Goal: Task Accomplishment & Management: Manage account settings

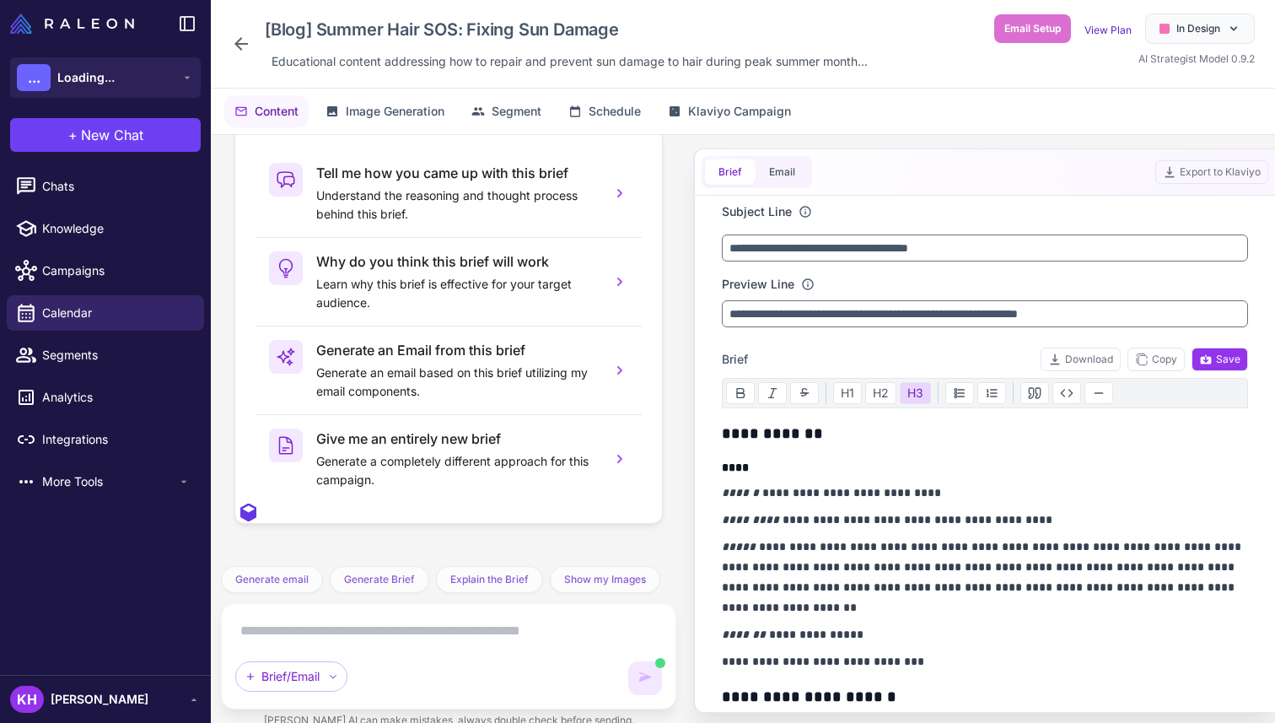
scroll to position [14235, 0]
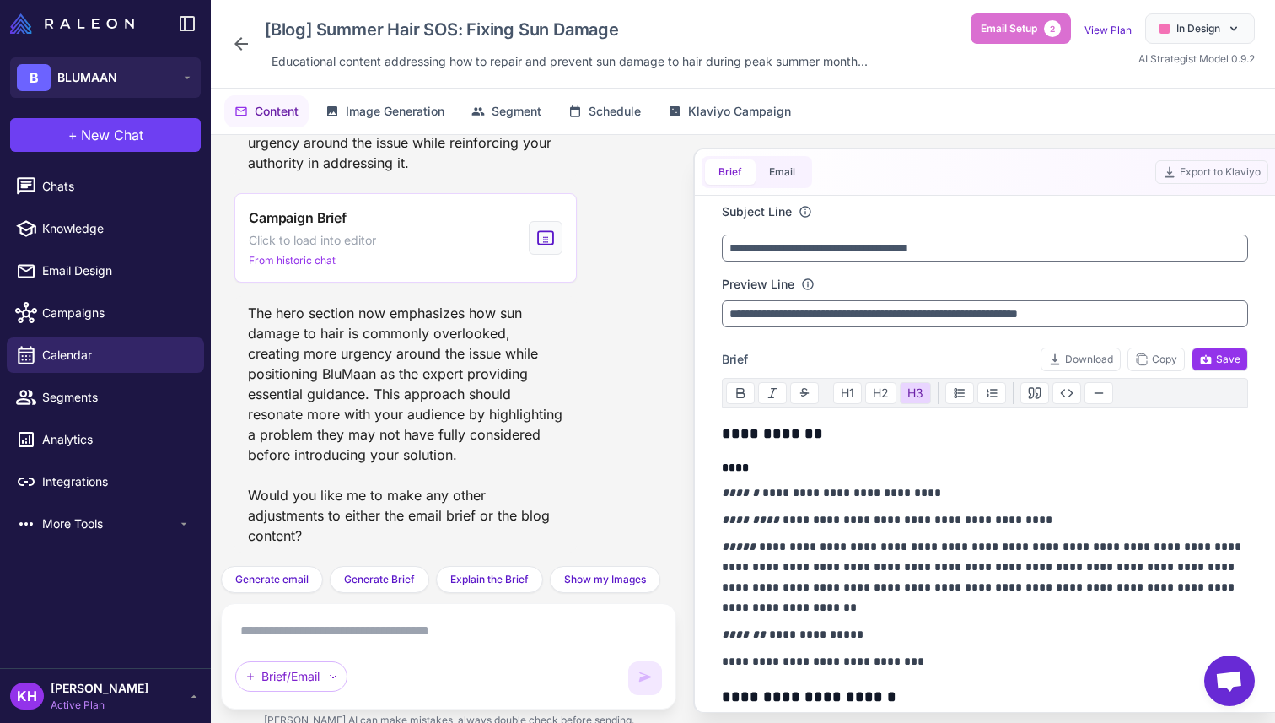
click at [188, 696] on icon at bounding box center [193, 695] width 13 height 13
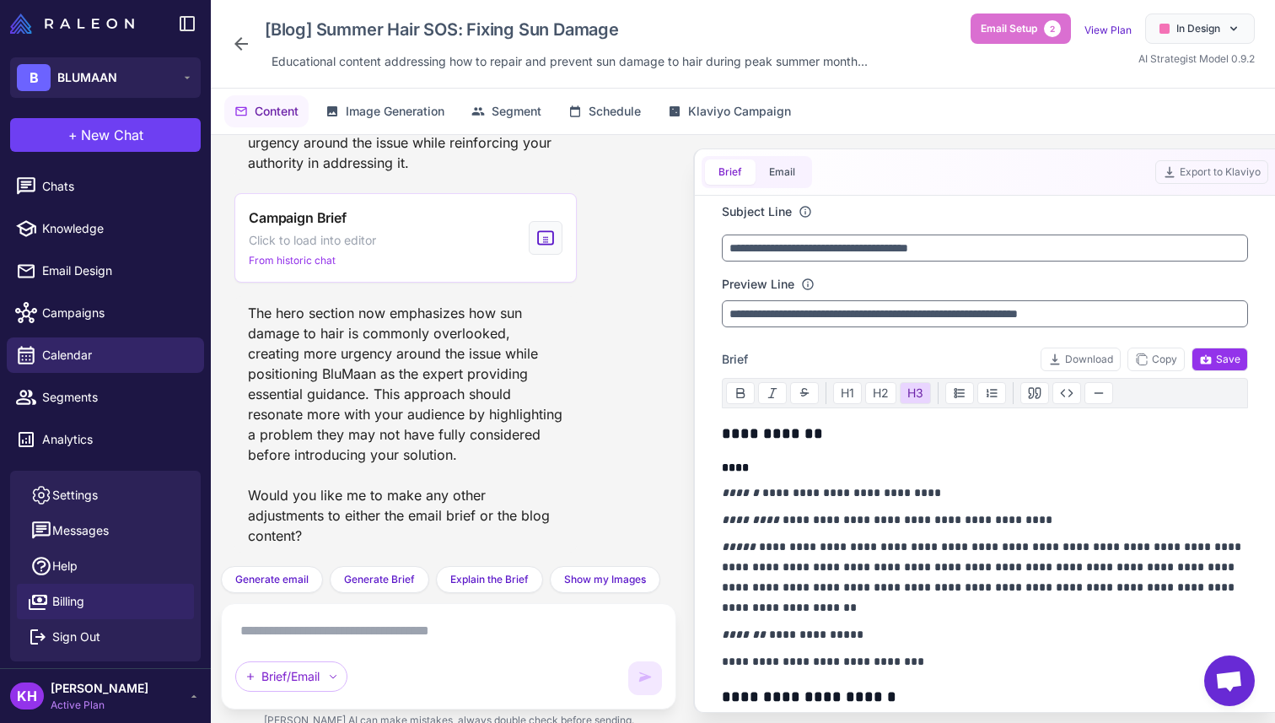
click at [95, 593] on link "Billing" at bounding box center [105, 601] width 177 height 35
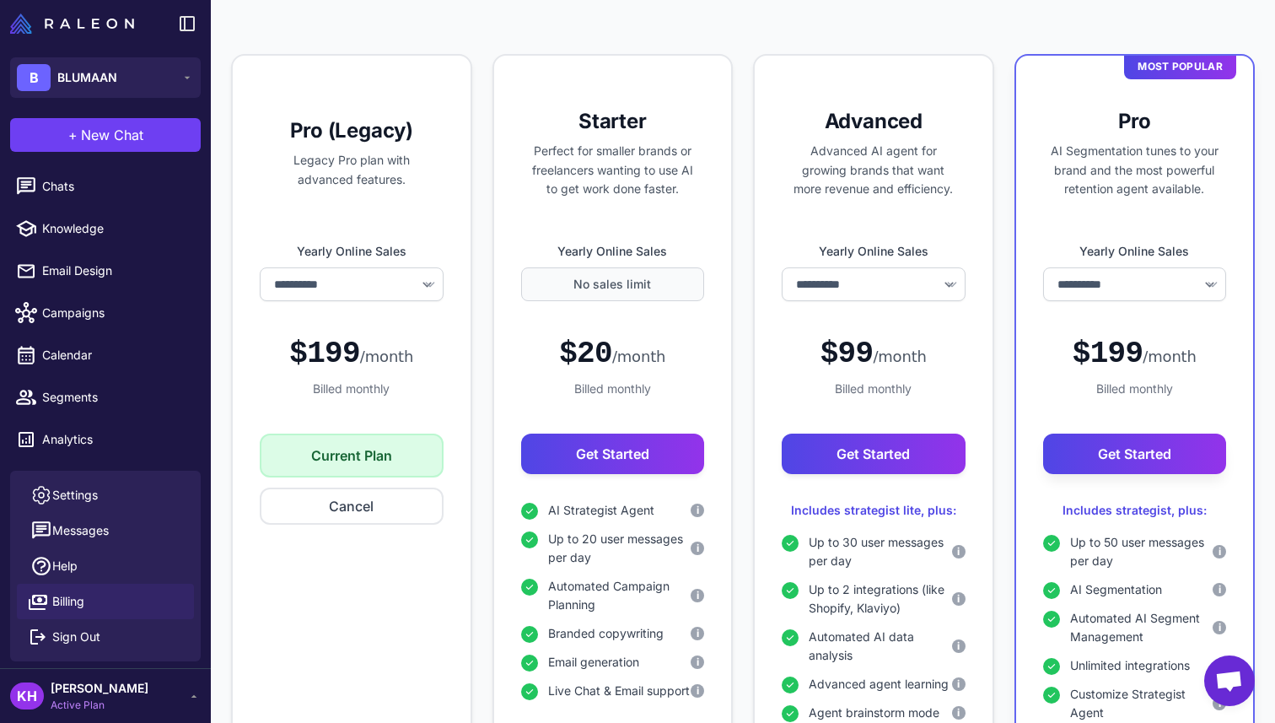
scroll to position [181, 0]
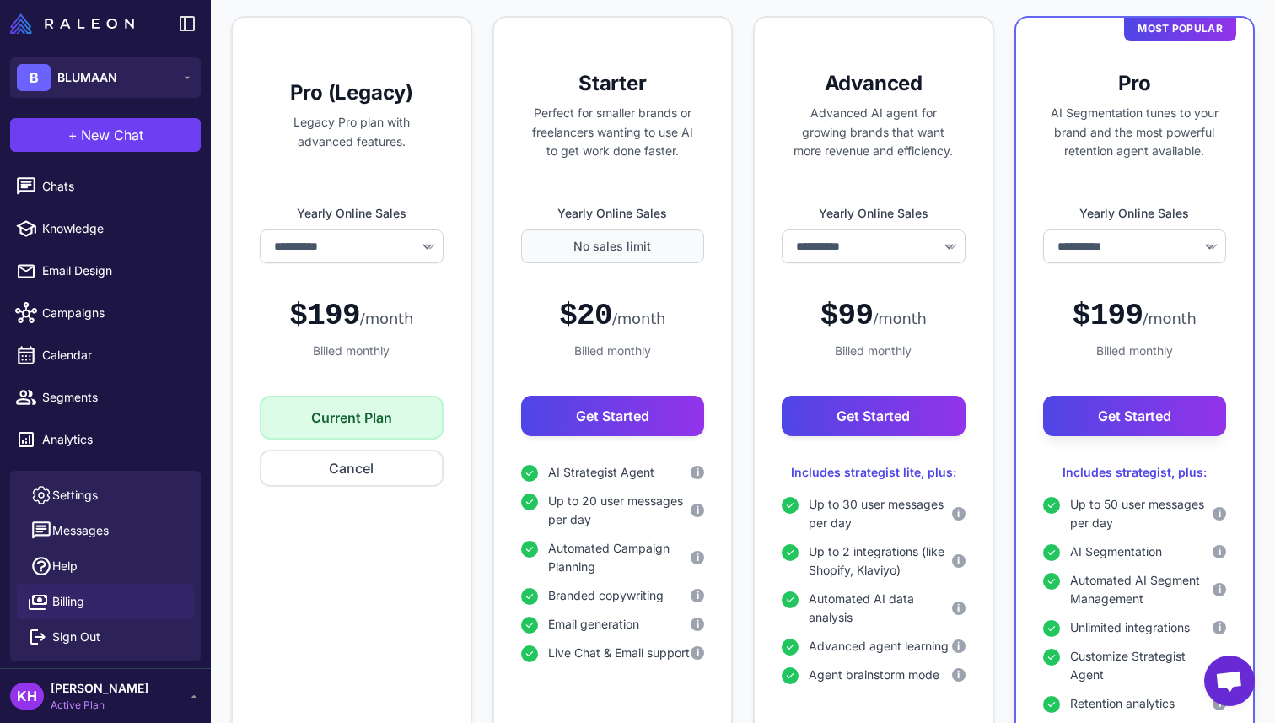
click at [83, 599] on span "Billing" at bounding box center [68, 601] width 32 height 19
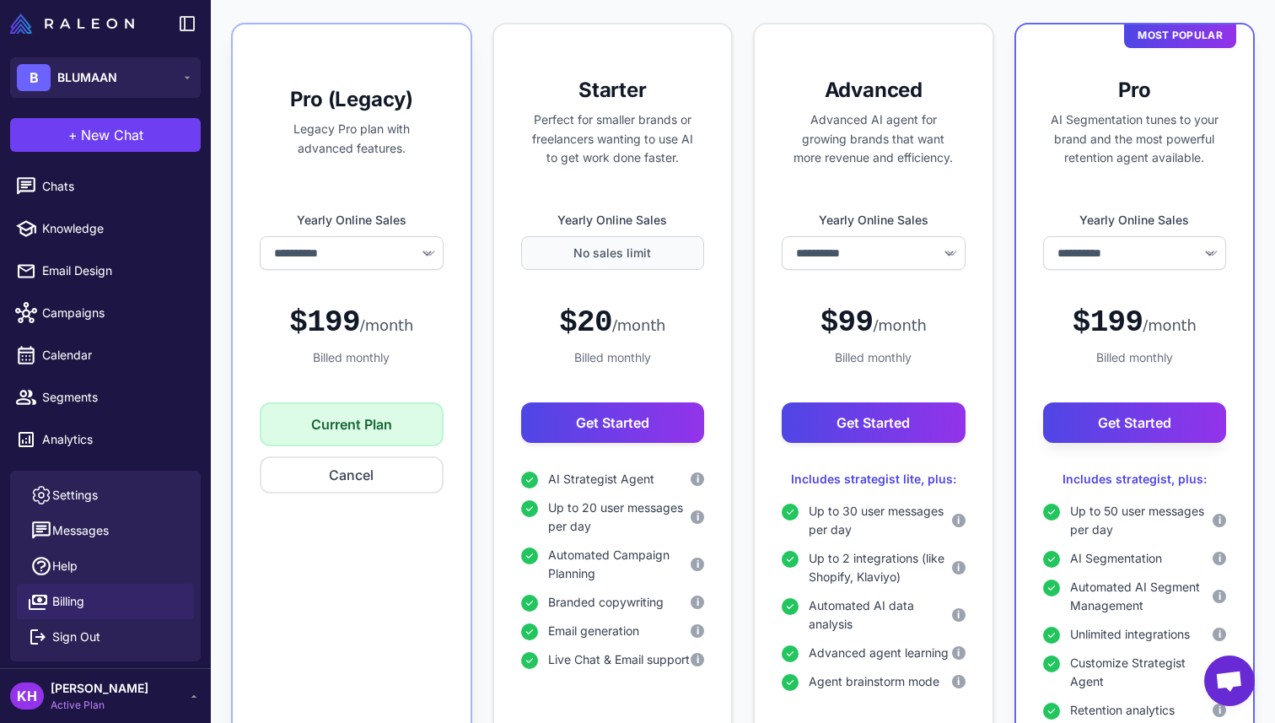
scroll to position [0, 0]
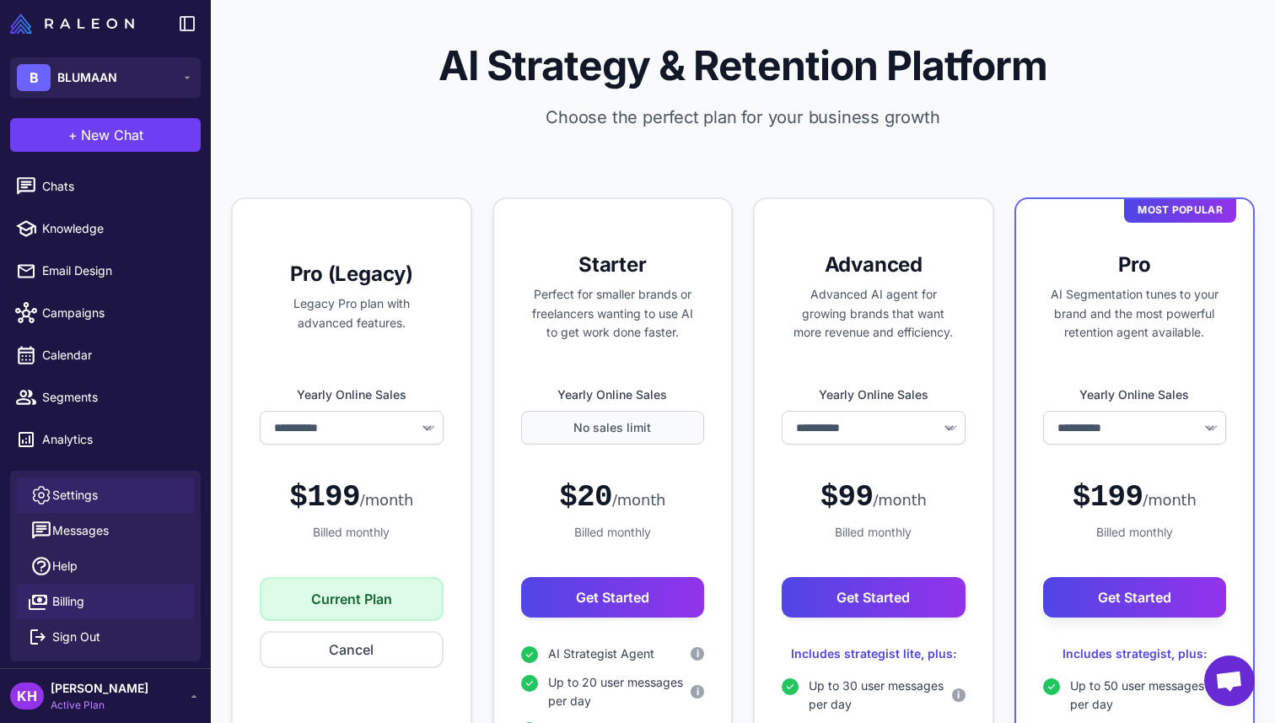
click at [60, 499] on span "Settings" at bounding box center [75, 495] width 46 height 19
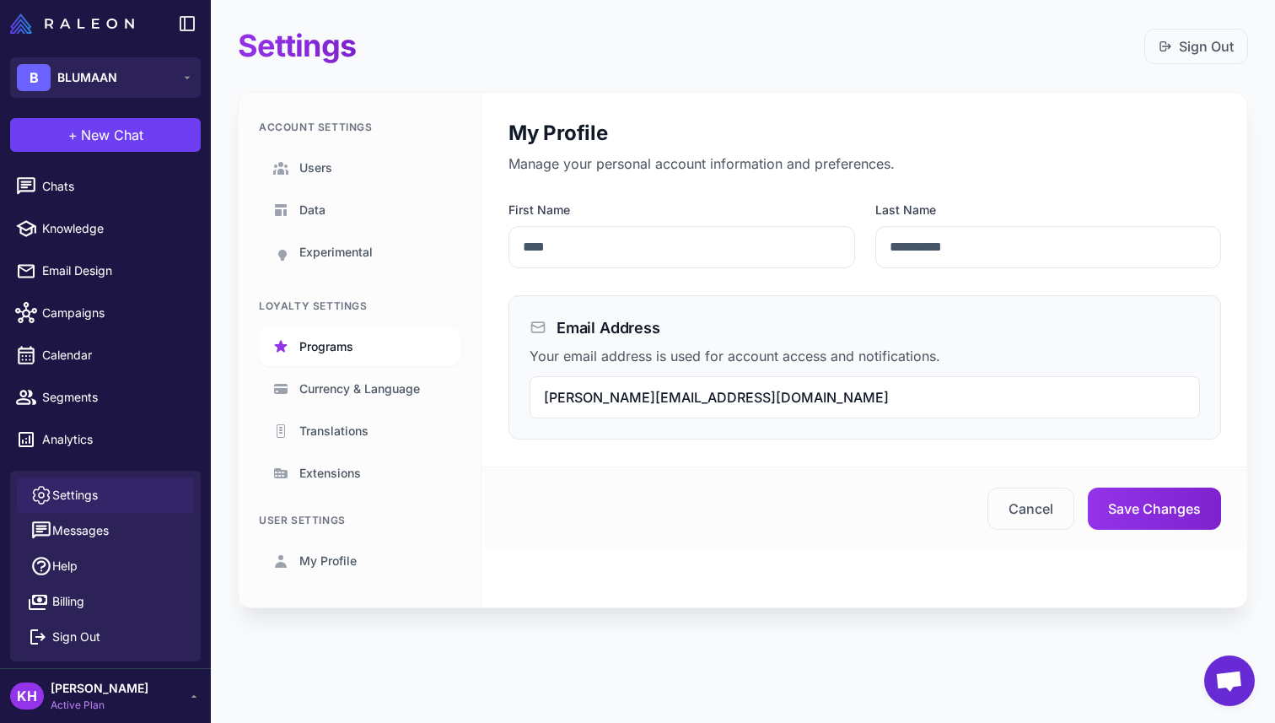
click at [324, 353] on span "Programs" at bounding box center [326, 346] width 54 height 19
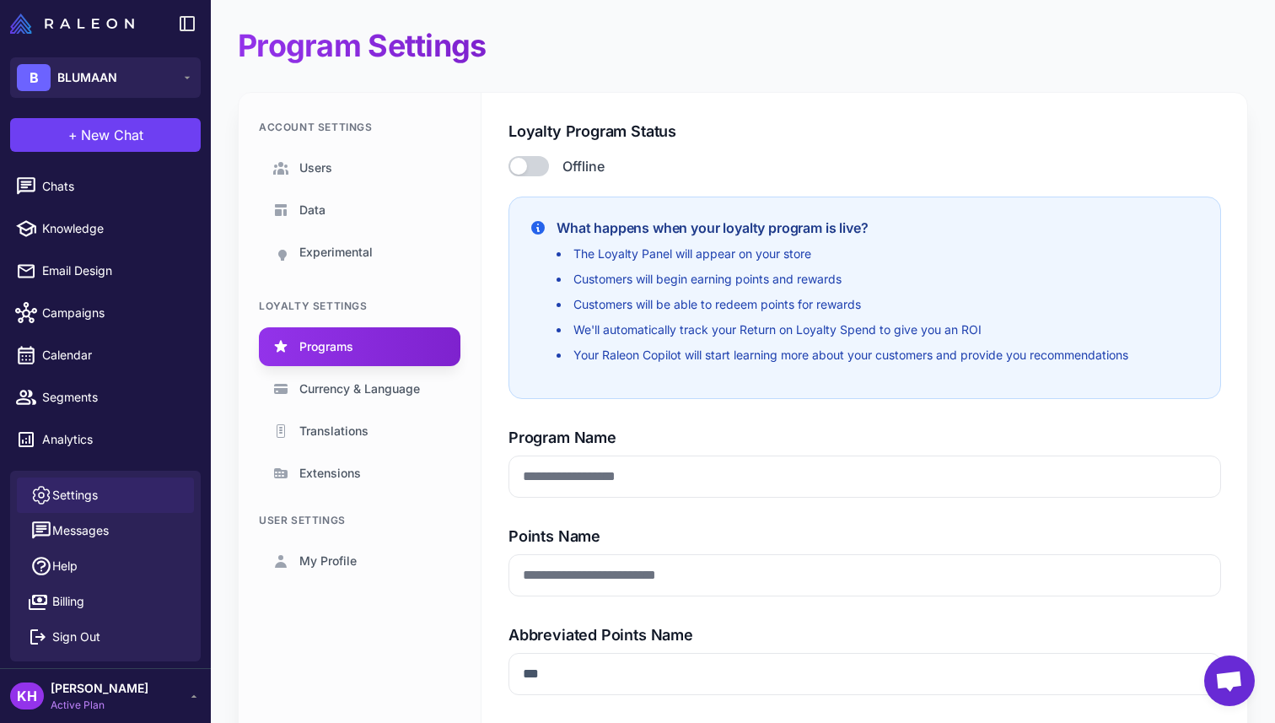
type input "**********"
type input "******"
click at [322, 419] on link "Translations" at bounding box center [360, 431] width 202 height 39
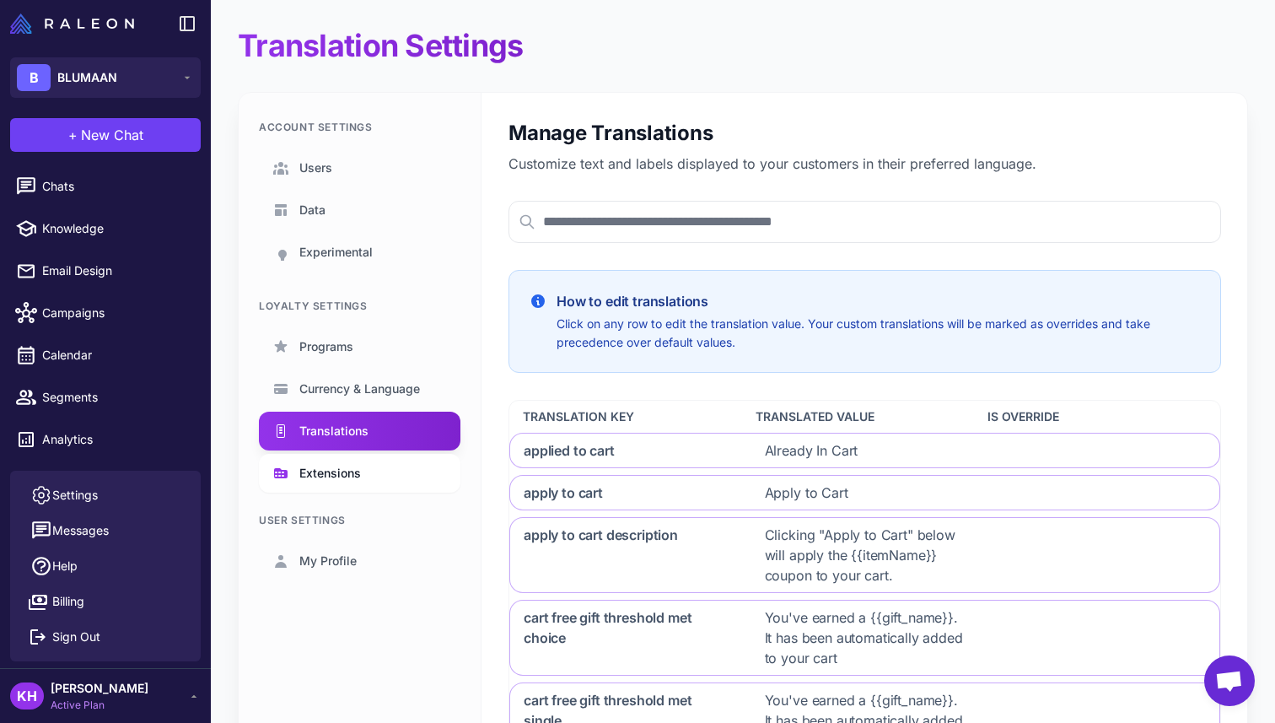
click at [365, 473] on link "Extensions" at bounding box center [360, 473] width 202 height 39
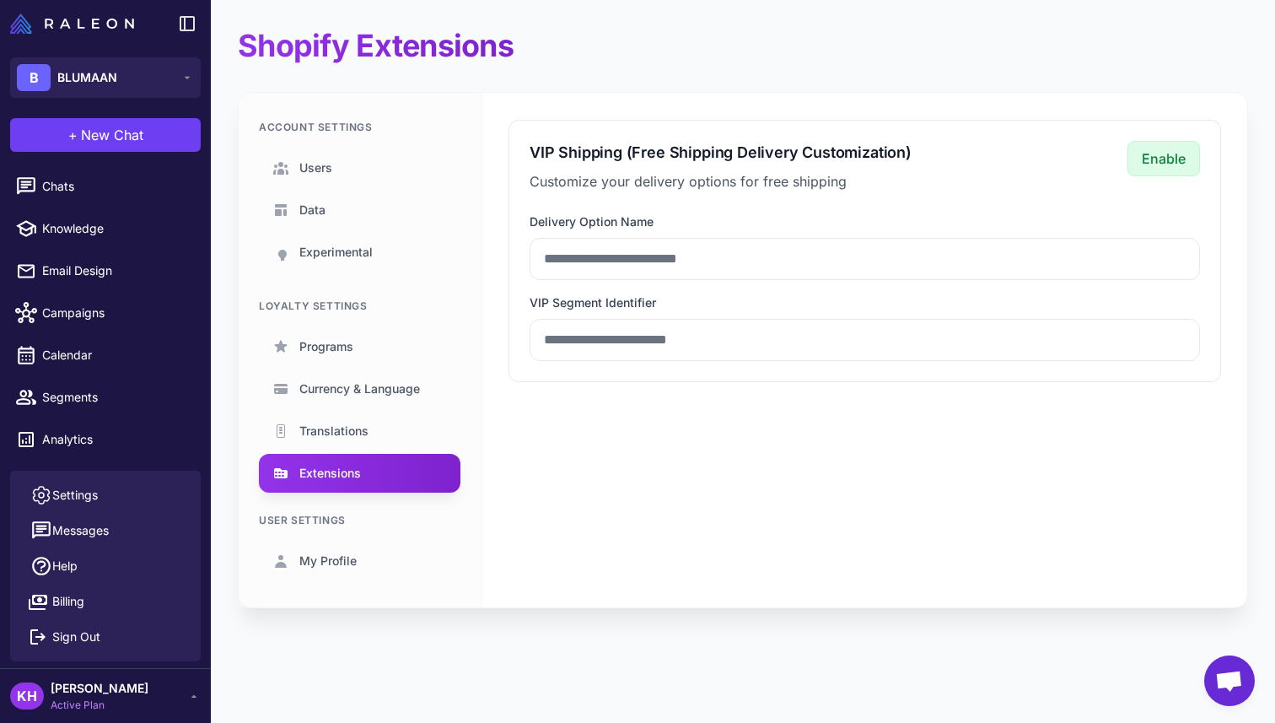
click at [328, 580] on div "Account Settings Users Data Experimental Loyalty Settings Programs Currency & L…" at bounding box center [360, 350] width 243 height 515
click at [327, 564] on span "My Profile" at bounding box center [327, 561] width 57 height 19
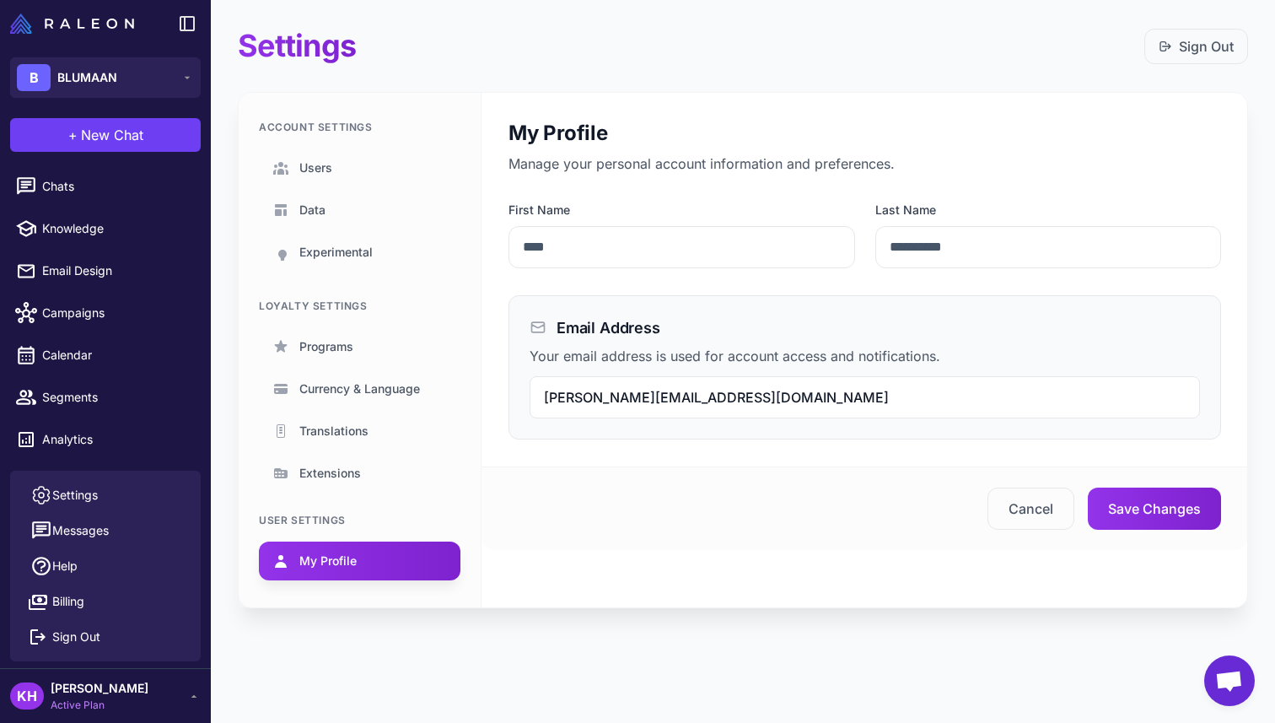
click at [313, 493] on div "Account Settings Users Data Experimental Loyalty Settings Programs Currency & L…" at bounding box center [360, 350] width 243 height 515
click at [312, 477] on span "Extensions" at bounding box center [330, 473] width 62 height 19
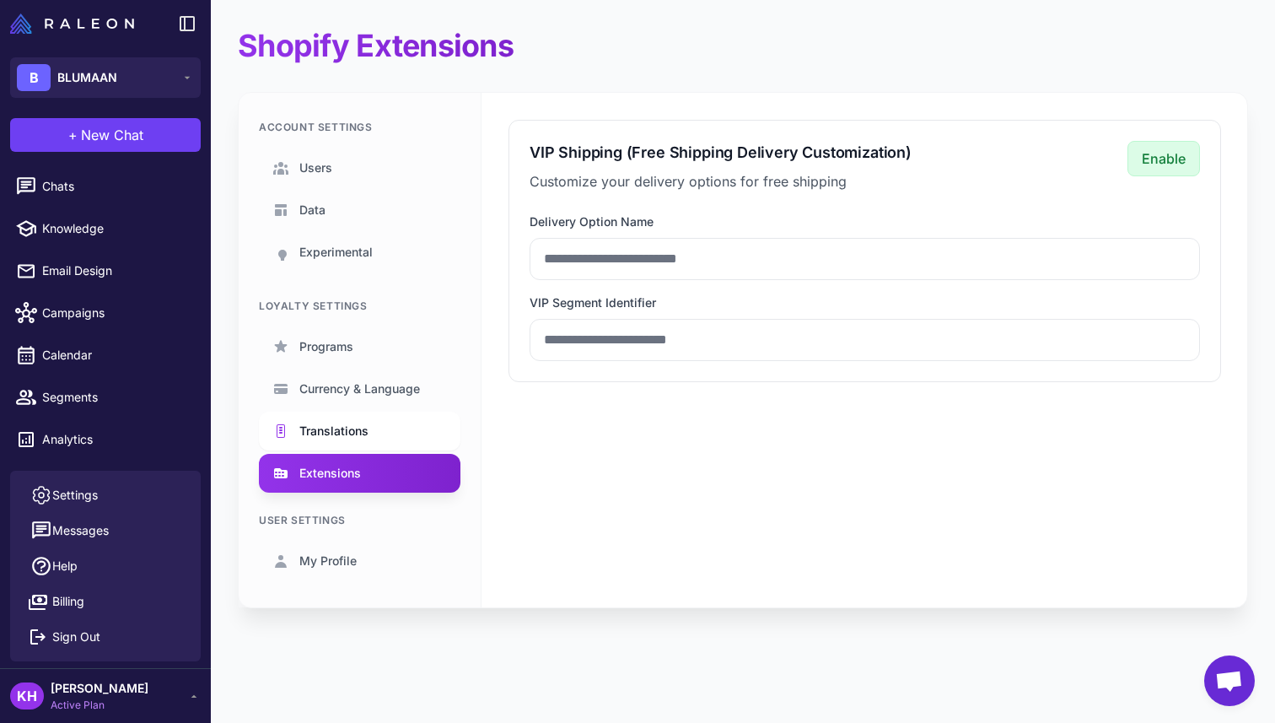
click at [314, 439] on span "Translations" at bounding box center [333, 431] width 69 height 19
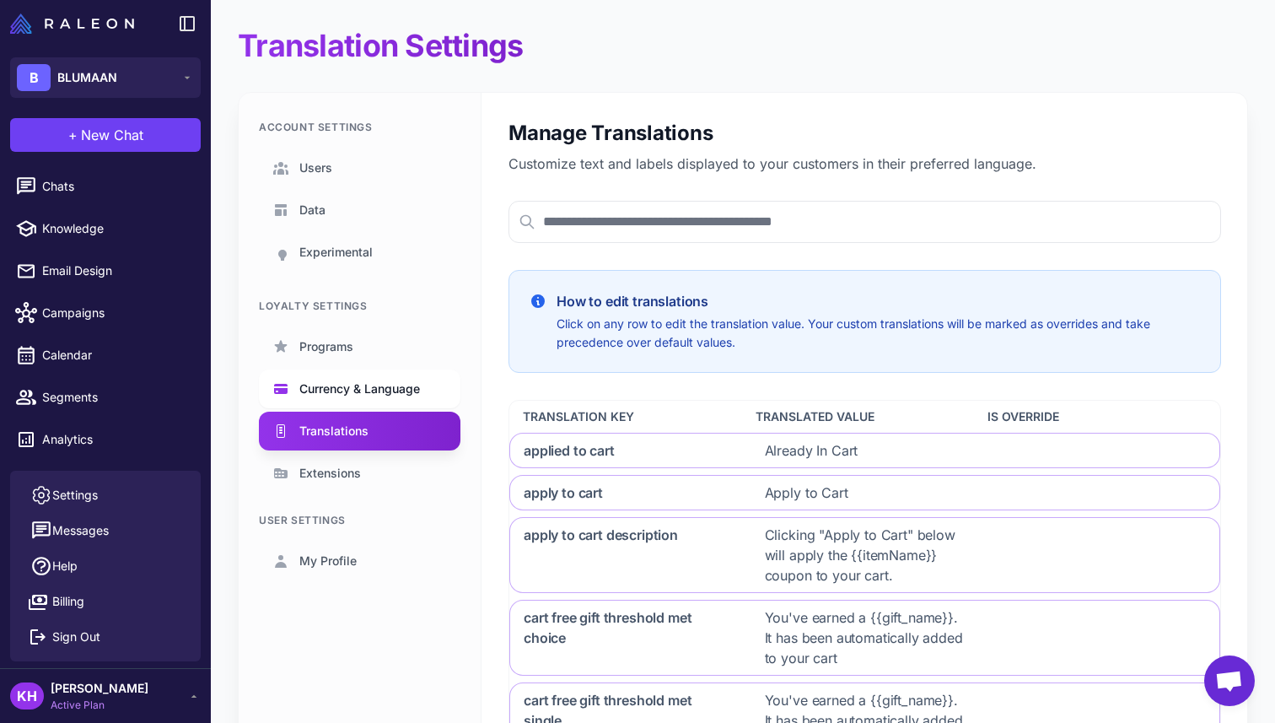
click at [318, 396] on span "Currency & Language" at bounding box center [359, 389] width 121 height 19
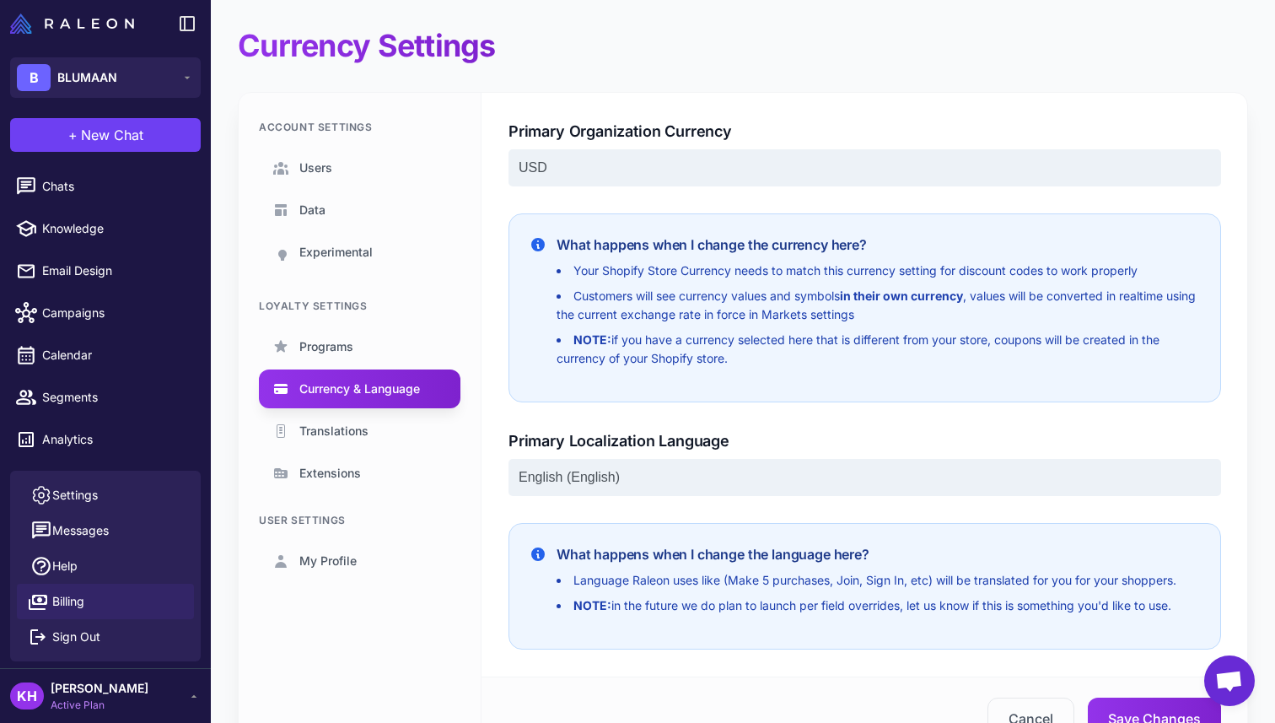
click at [73, 590] on link "Billing" at bounding box center [105, 601] width 177 height 35
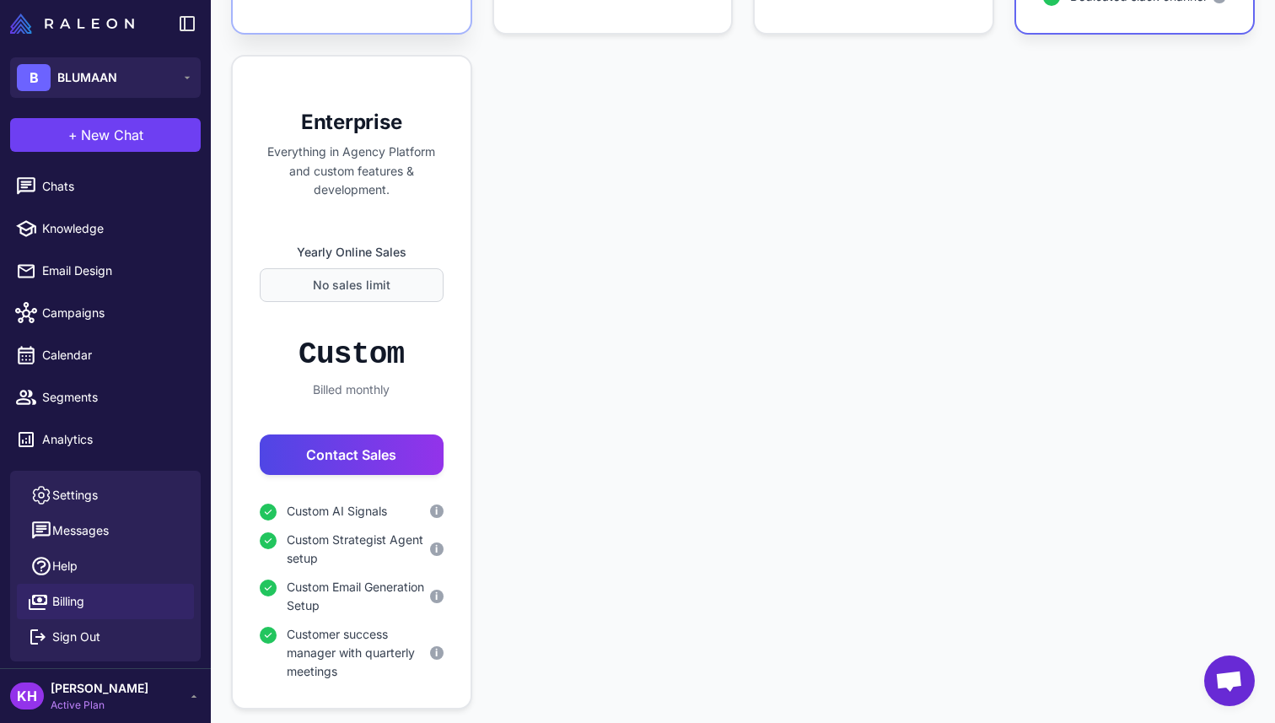
scroll to position [1066, 0]
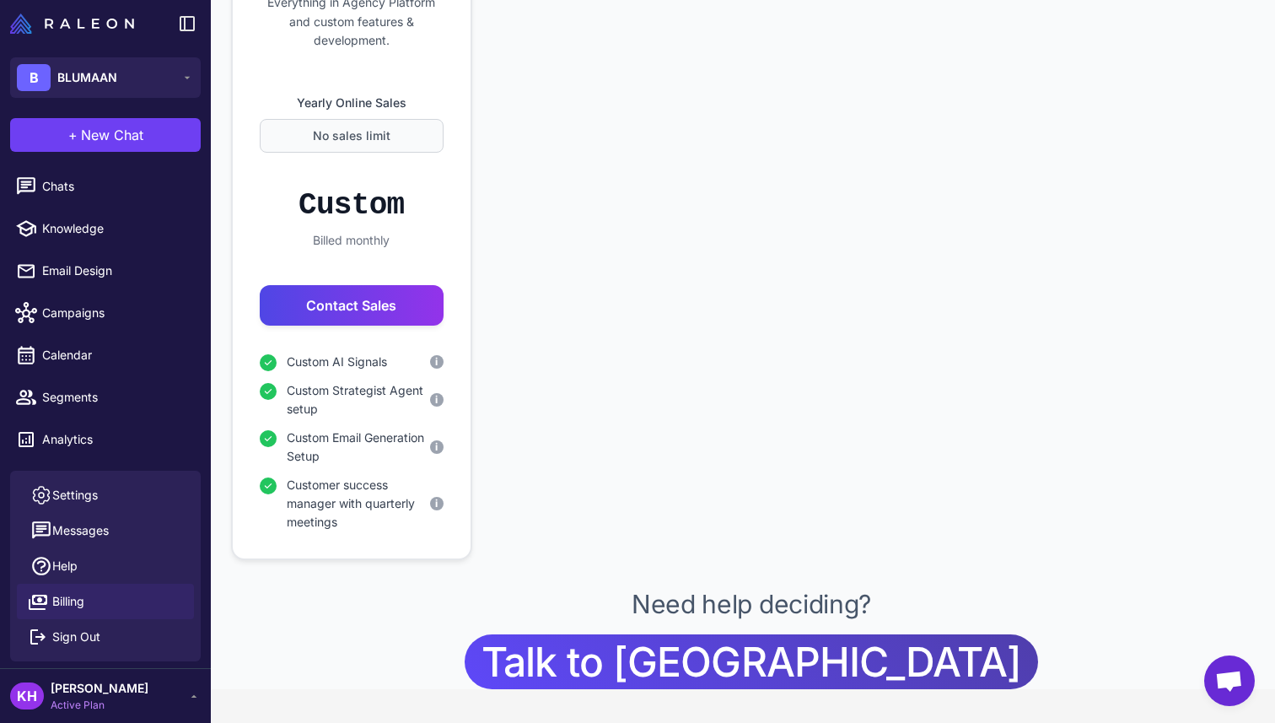
click at [194, 703] on div "[PERSON_NAME] Active Plan" at bounding box center [105, 696] width 191 height 34
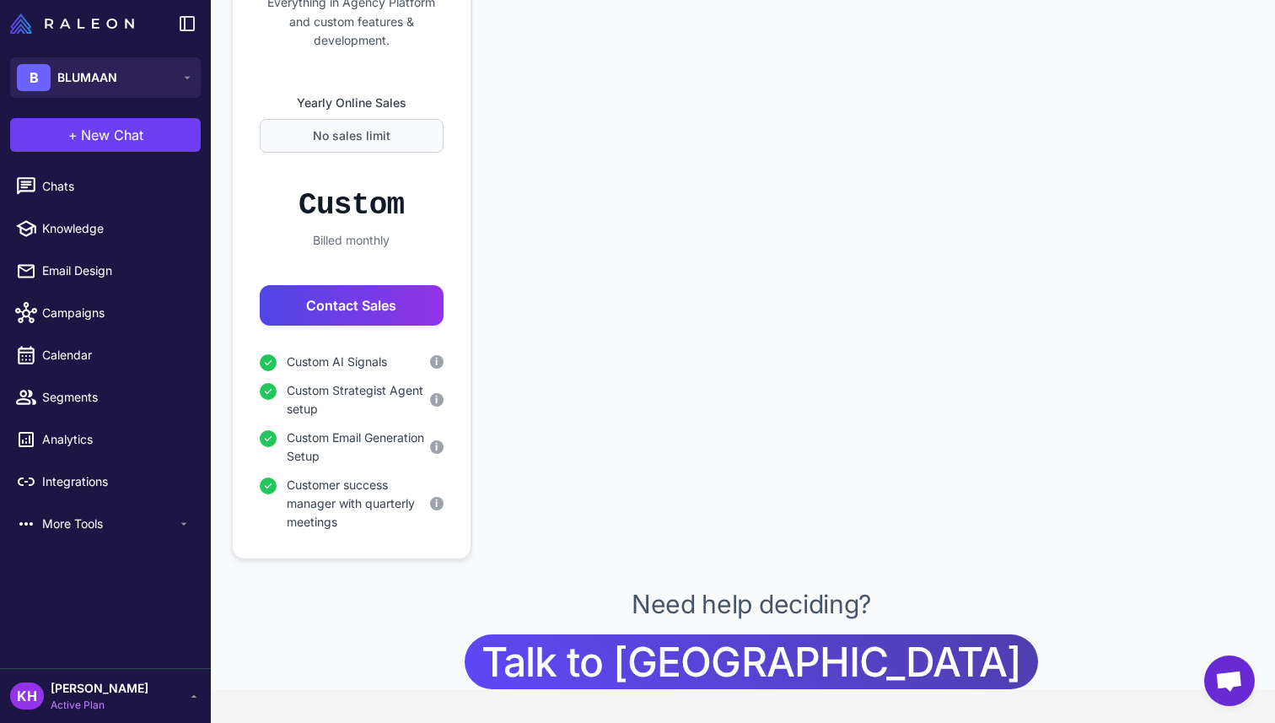
click at [193, 698] on icon at bounding box center [193, 695] width 13 height 13
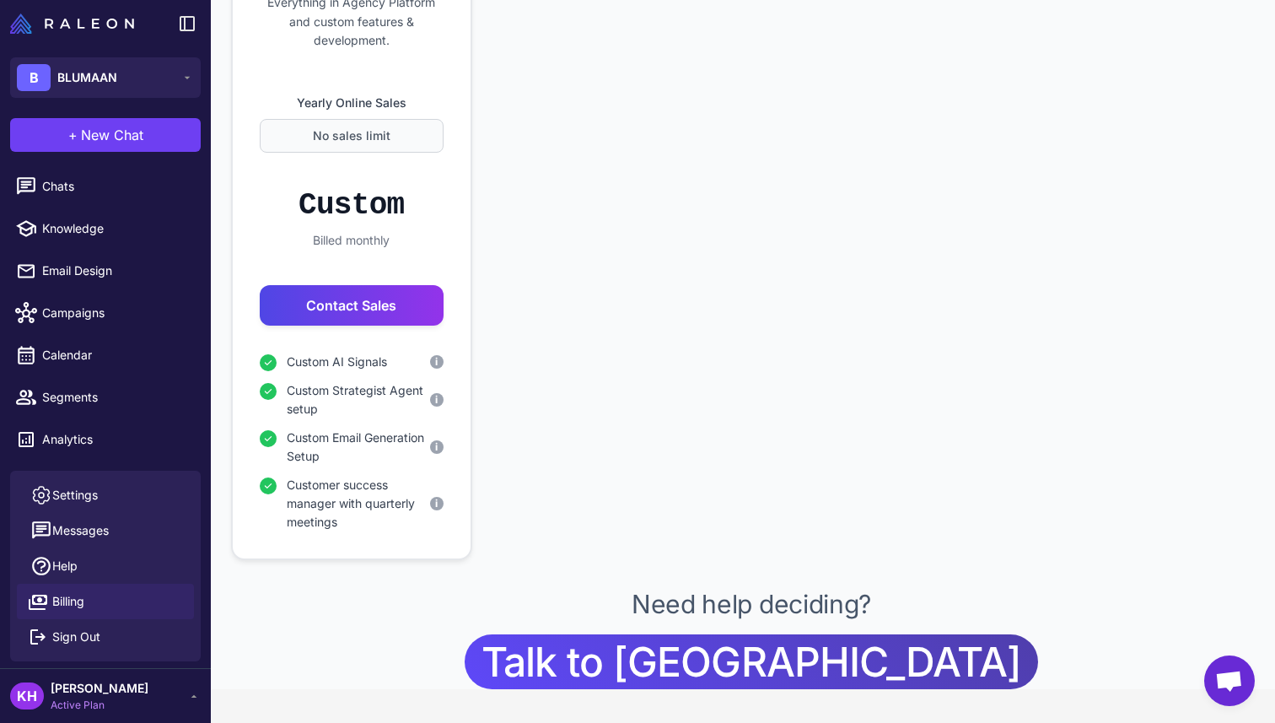
click at [192, 698] on icon at bounding box center [193, 695] width 13 height 13
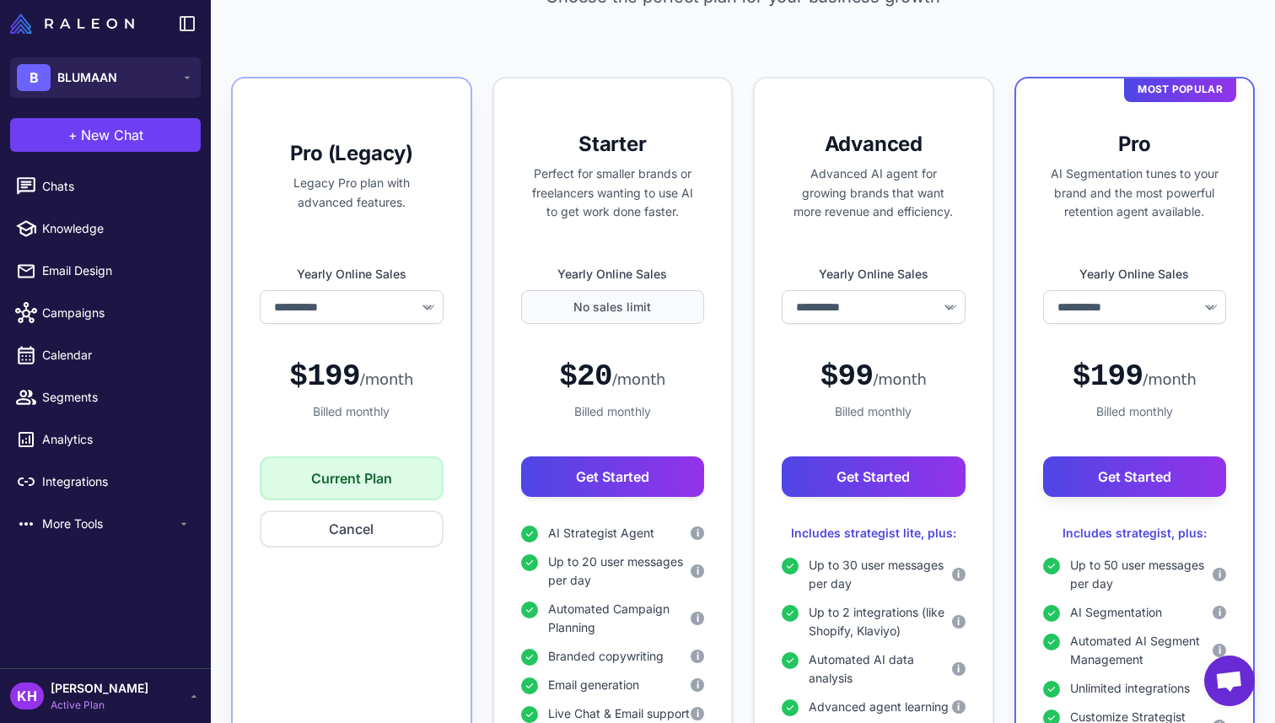
scroll to position [100, 0]
